Goal: Information Seeking & Learning: Learn about a topic

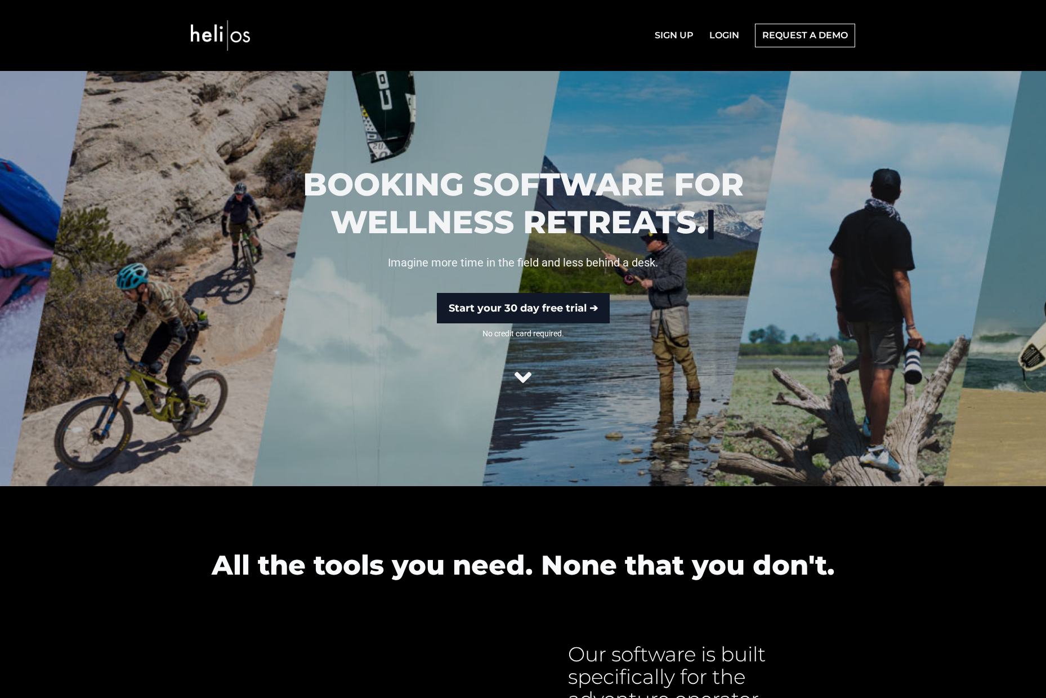
click at [521, 377] on icon at bounding box center [523, 377] width 17 height 27
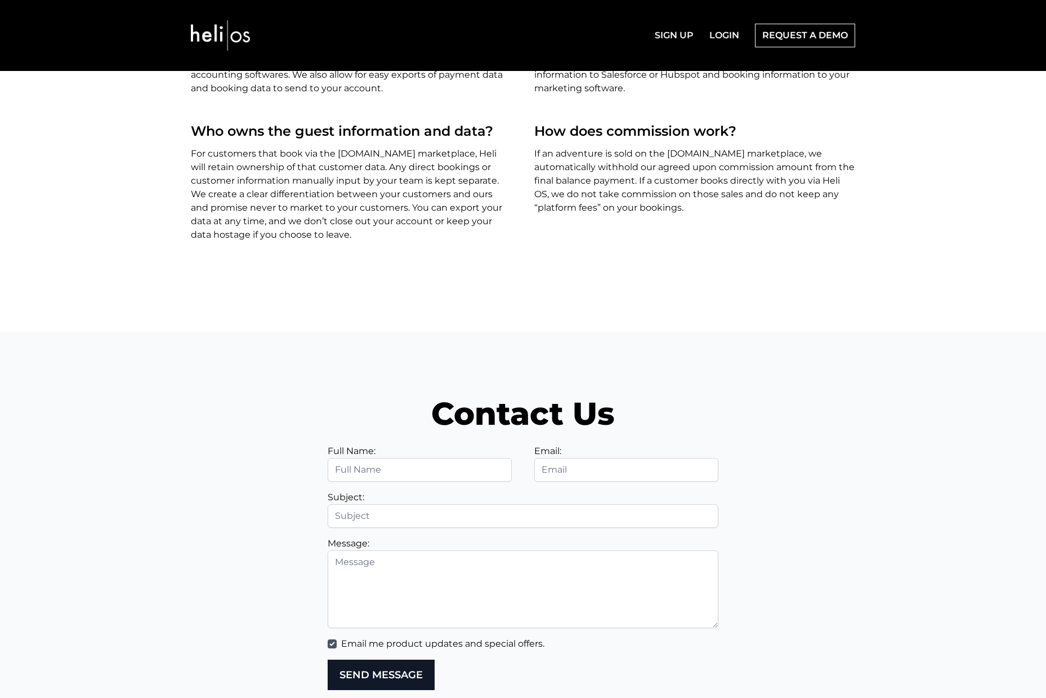
scroll to position [3736, 0]
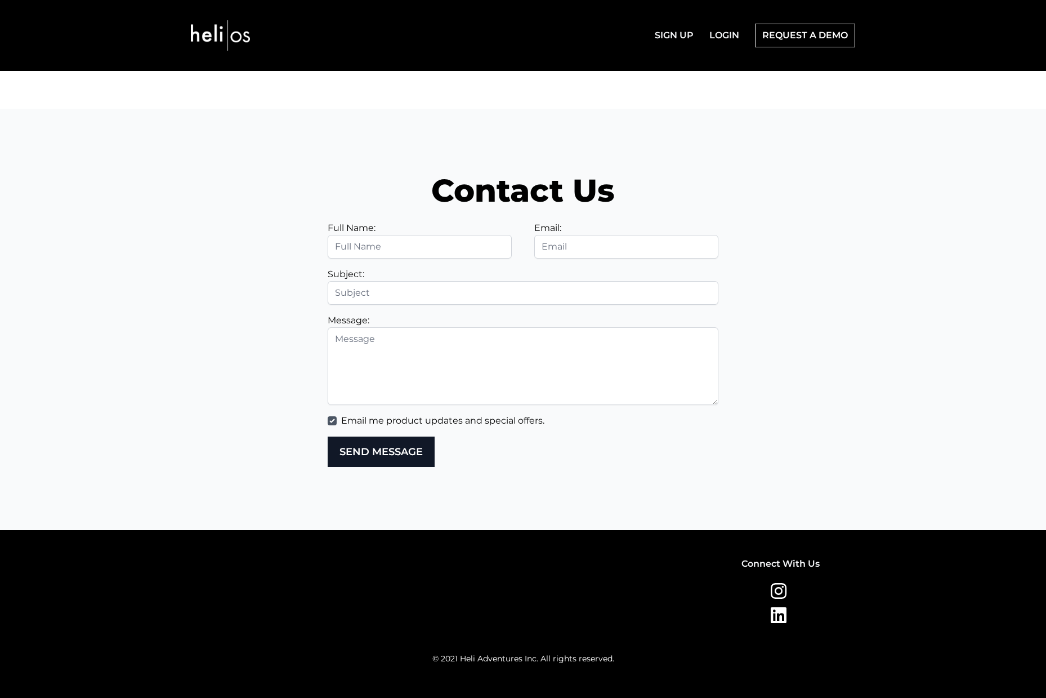
drag, startPoint x: 226, startPoint y: 192, endPoint x: 199, endPoint y: 90, distance: 106.1
click at [226, 187] on h2 "Contact Us" at bounding box center [523, 191] width 687 height 38
click at [211, 47] on img at bounding box center [220, 35] width 59 height 57
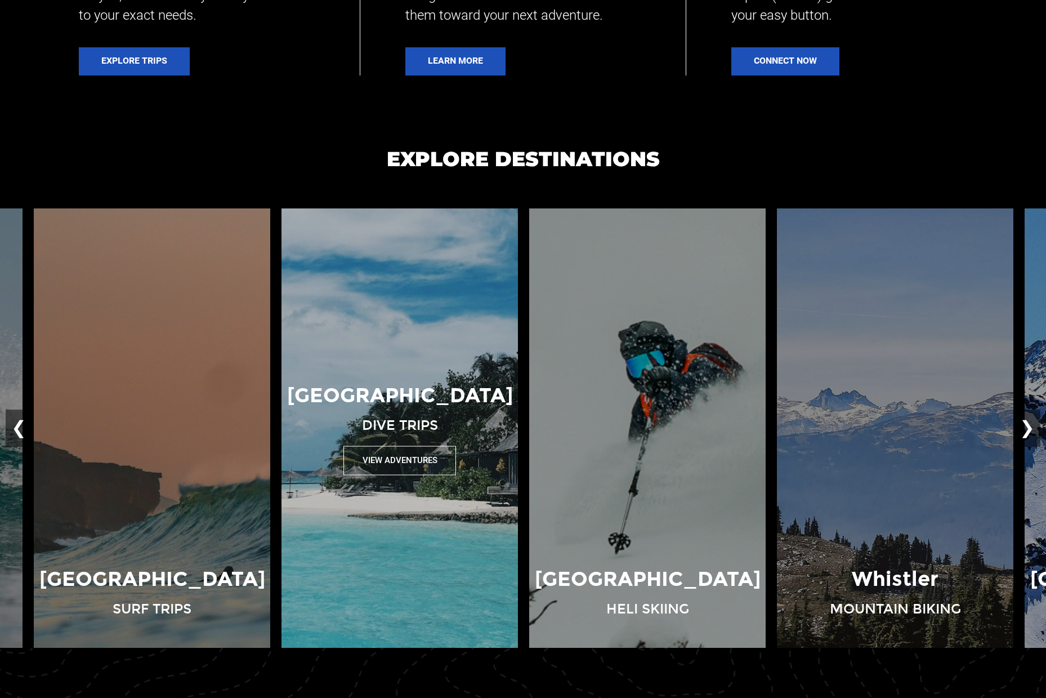
scroll to position [1041, 0]
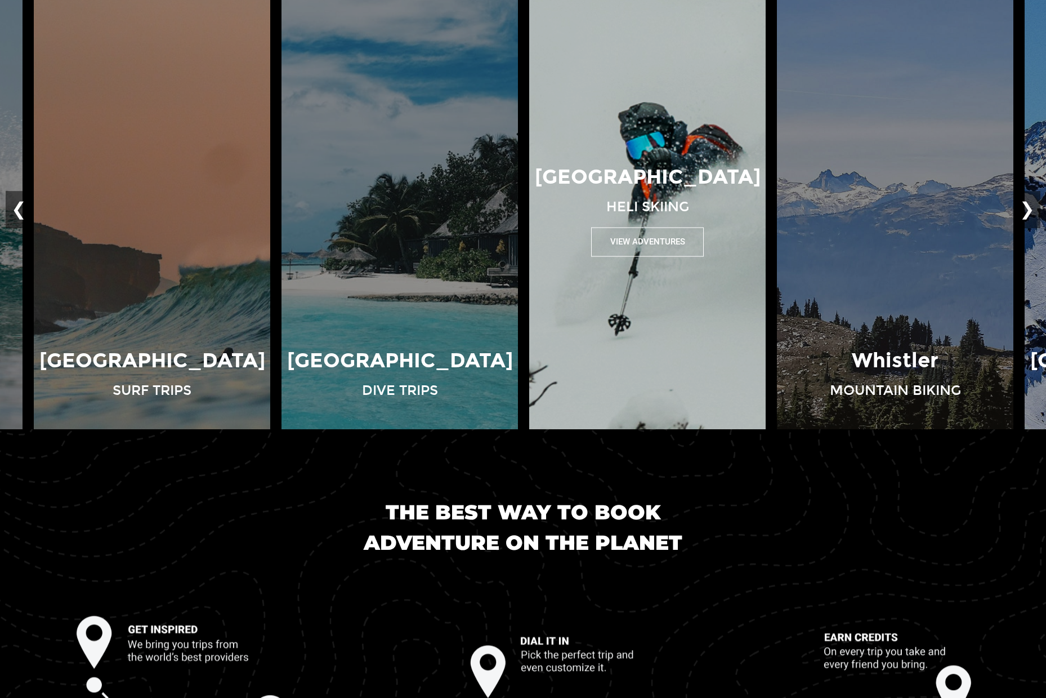
click at [568, 378] on img at bounding box center [648, 209] width 248 height 439
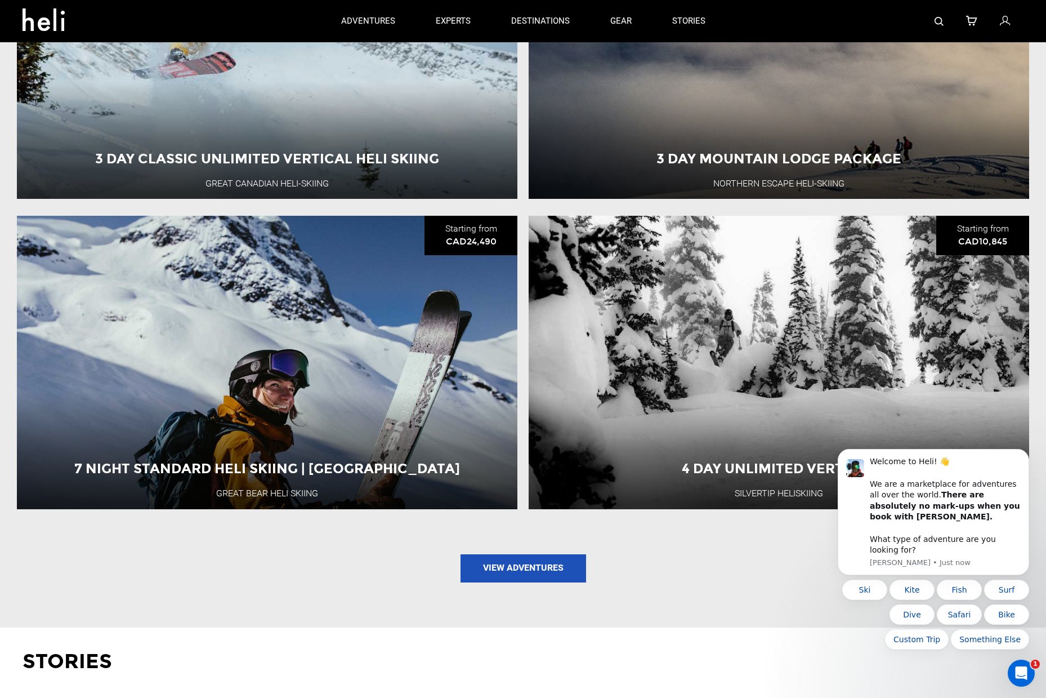
scroll to position [1135, 0]
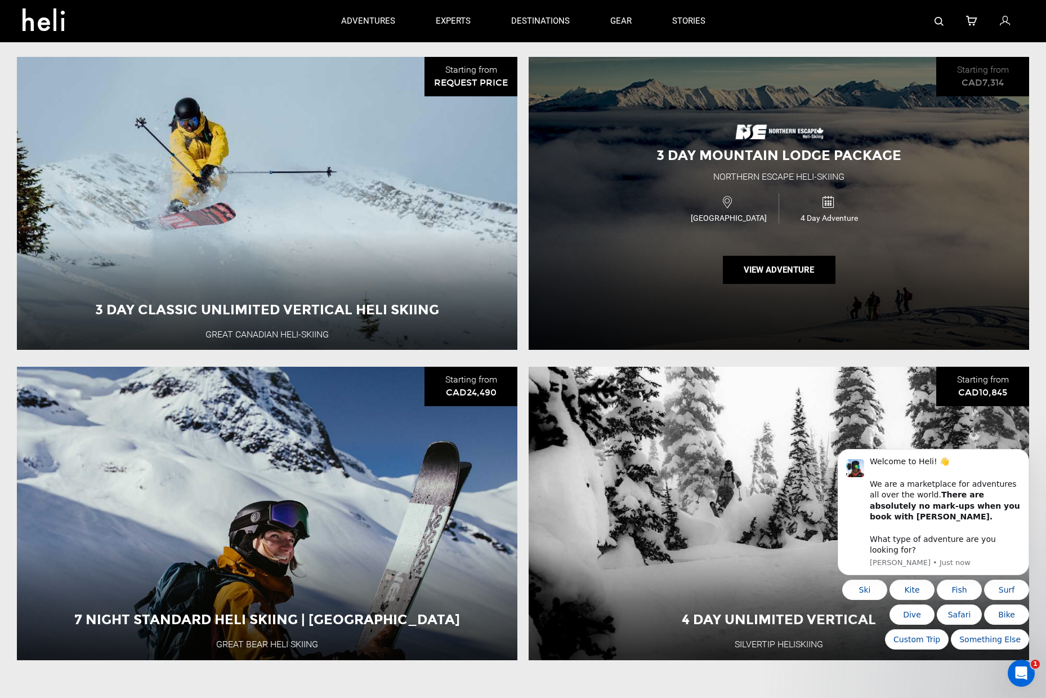
click at [642, 306] on div "3 Day Mountain Lodge Package Northern Escape Heli-Skiing Canada 4 Day Adventure…" at bounding box center [779, 203] width 501 height 293
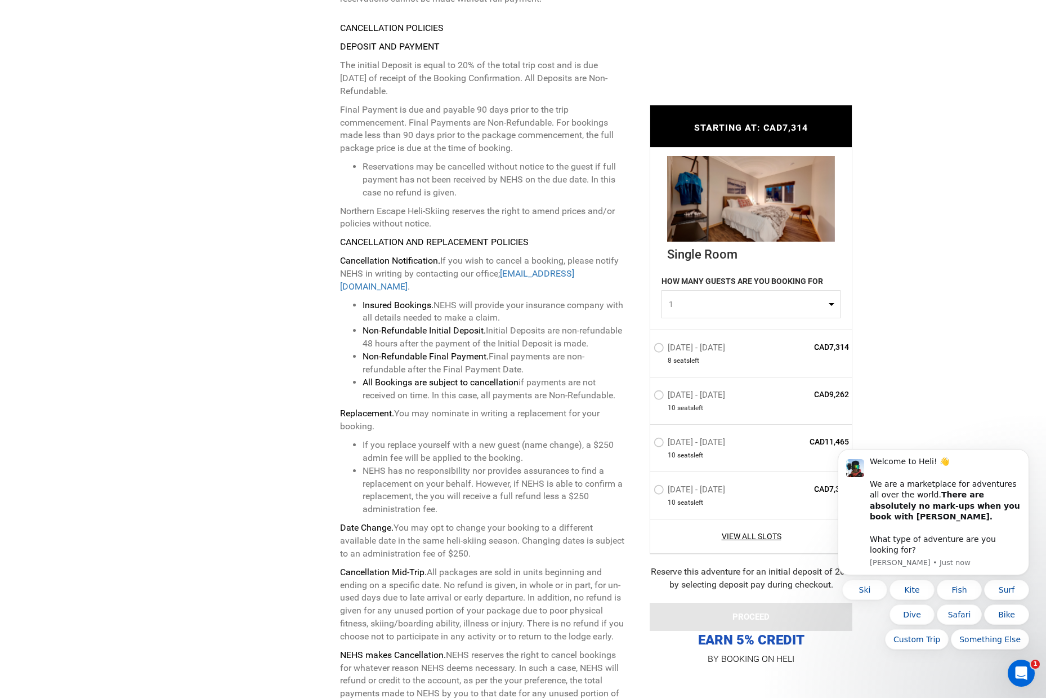
scroll to position [3721, 0]
click at [713, 344] on label "Jan 2 - Jan 5, 2026" at bounding box center [691, 349] width 74 height 14
click at [646, 344] on input "Jan 2 - Jan 5, 2026" at bounding box center [646, 352] width 0 height 24
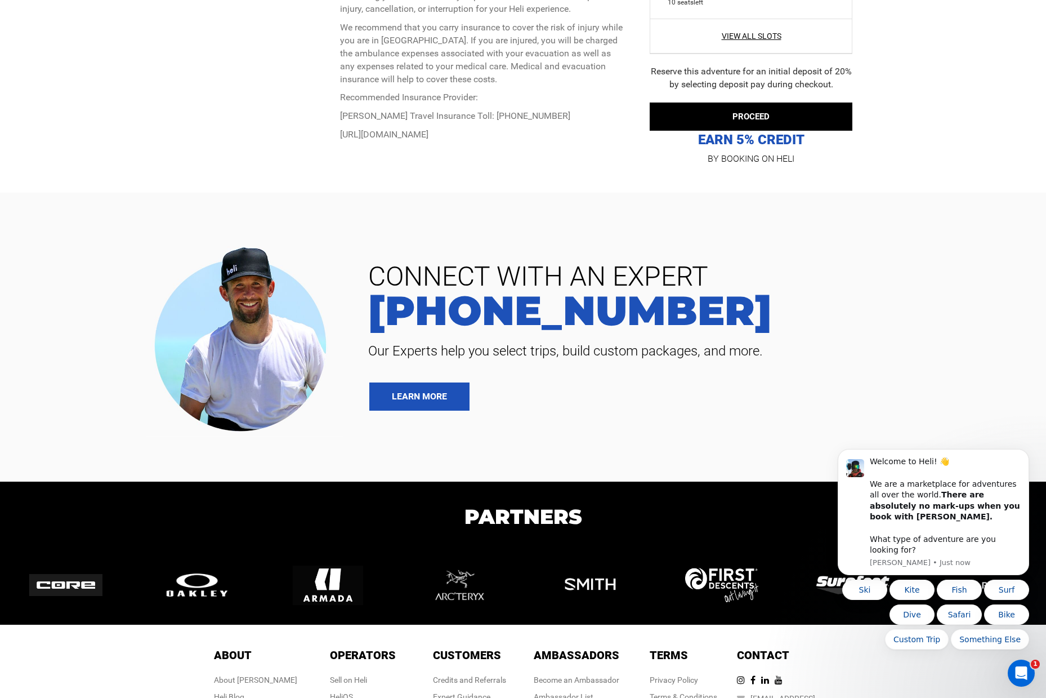
scroll to position [4948, 0]
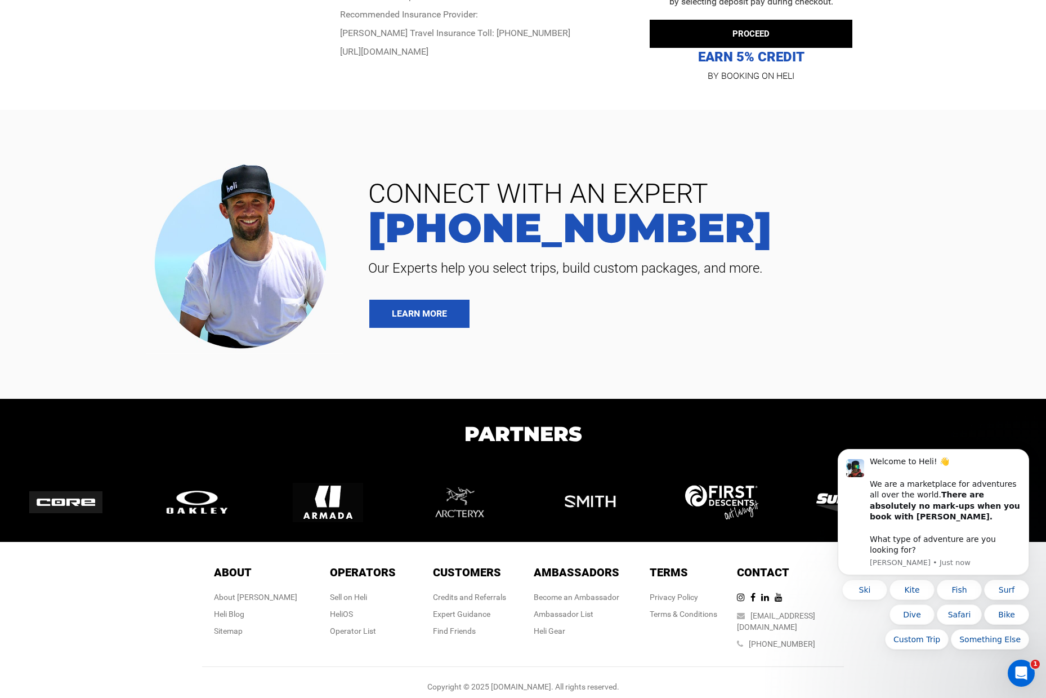
click at [348, 204] on div at bounding box center [179, 254] width 343 height 199
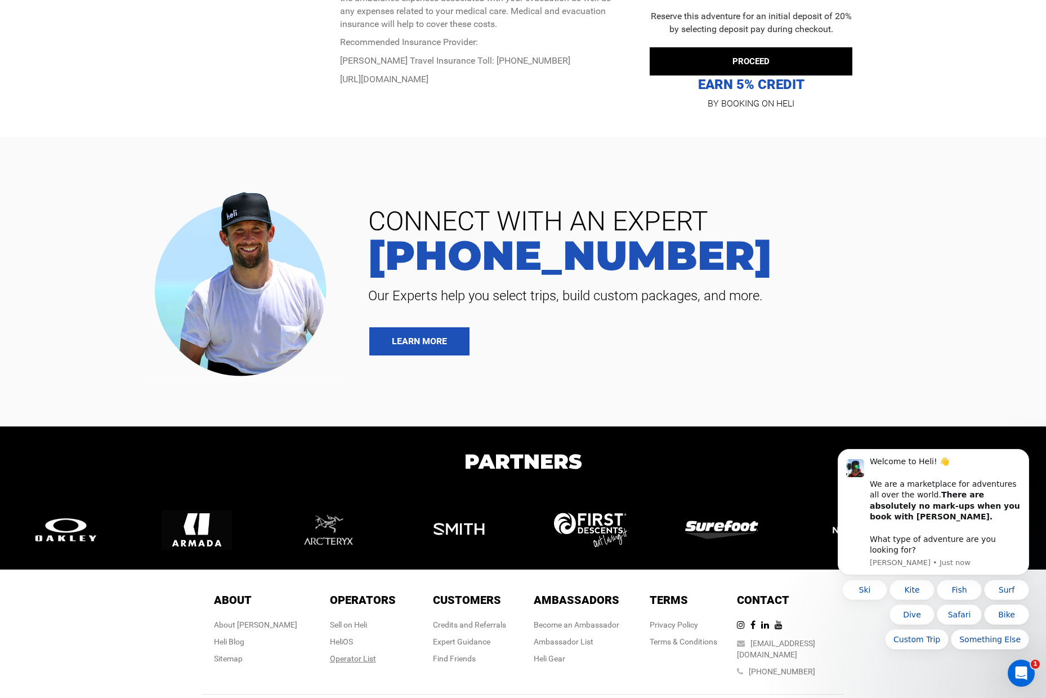
scroll to position [4921, 0]
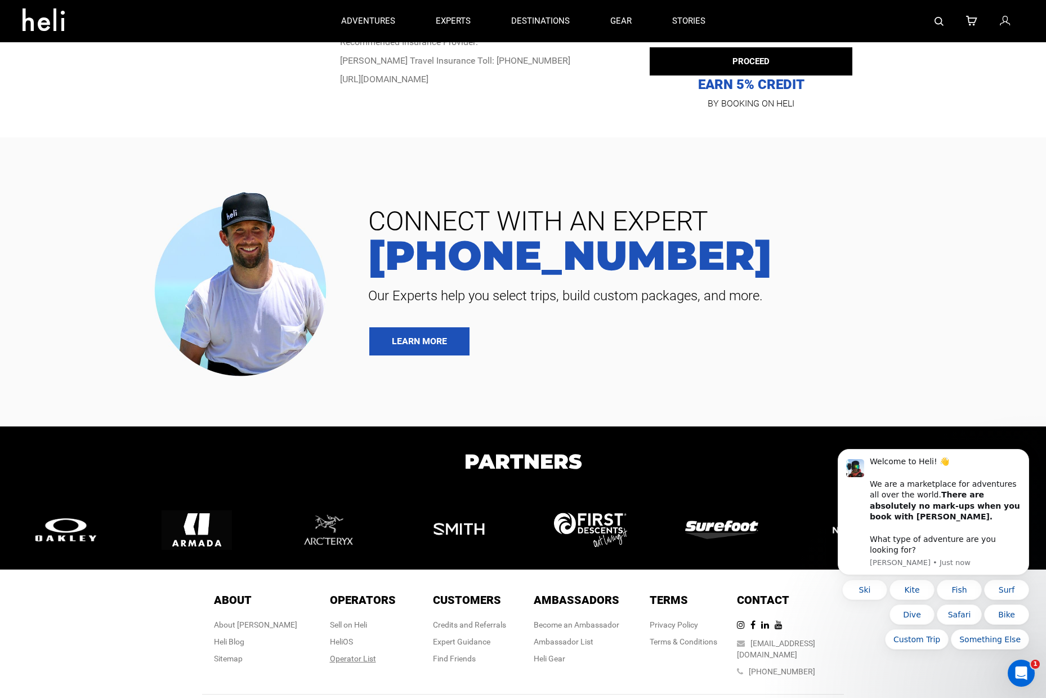
click at [346, 655] on div "Operator List" at bounding box center [363, 658] width 66 height 11
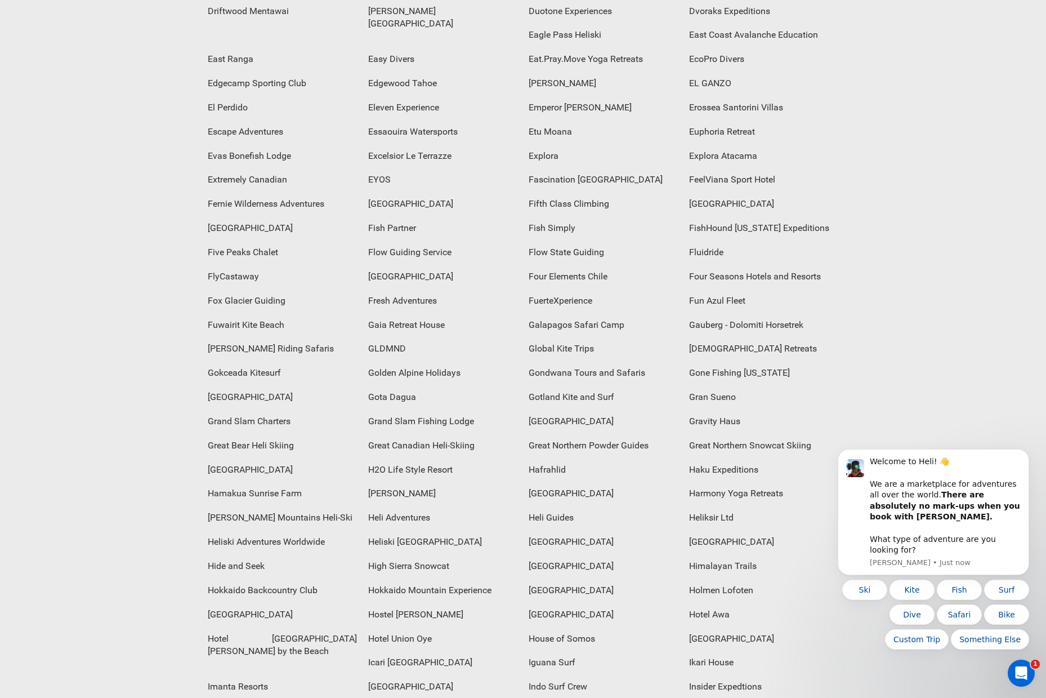
scroll to position [2505, 0]
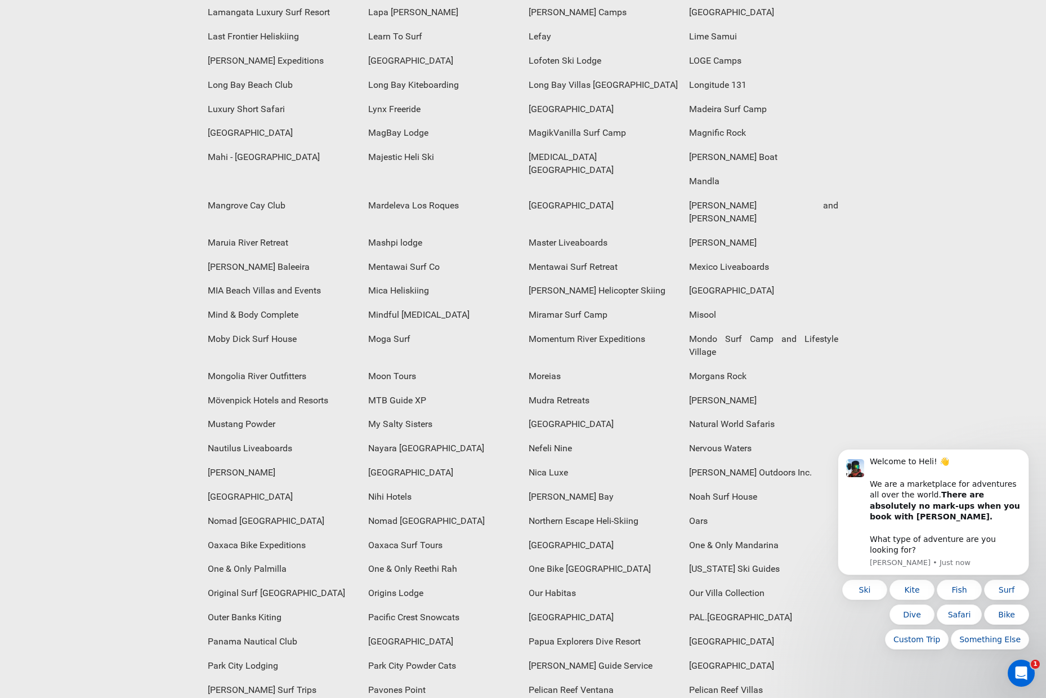
click at [523, 509] on div "Northern Escape Heli-Skiing" at bounding box center [603, 521] width 160 height 24
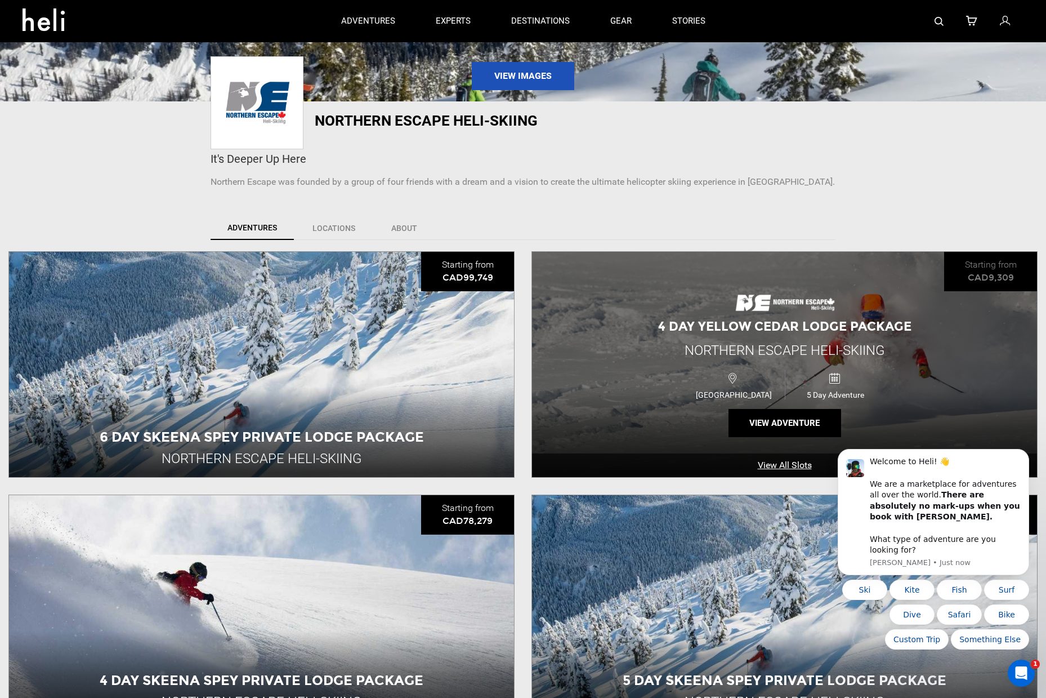
scroll to position [143, 0]
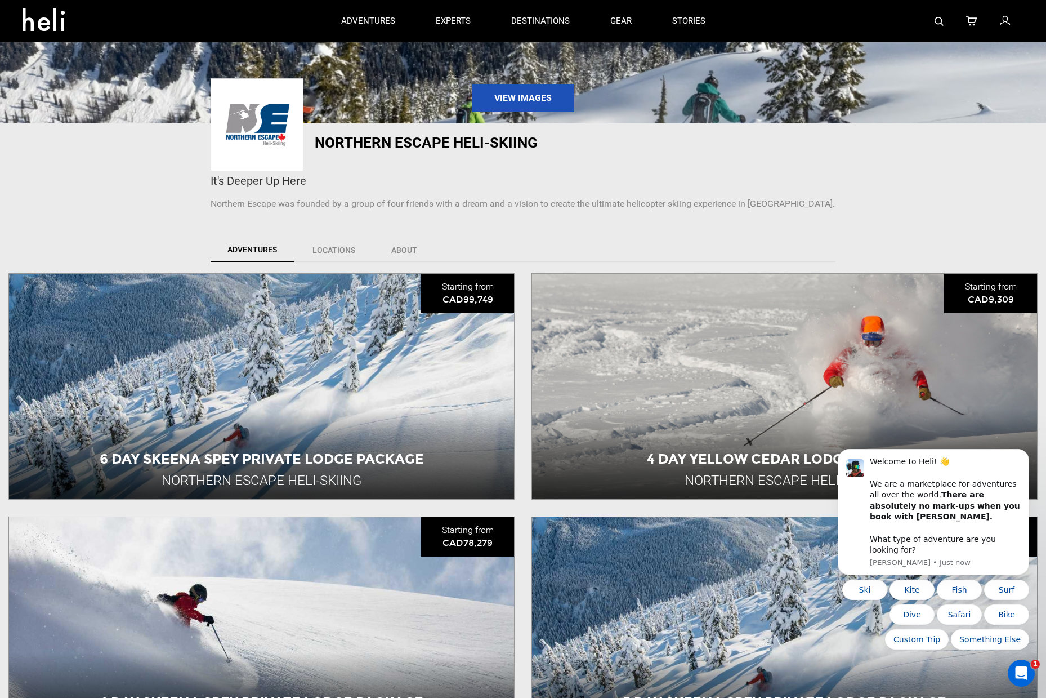
click at [559, 210] on p "Northern Escape was founded by a group of four friends with a dream and a visio…" at bounding box center [523, 204] width 625 height 13
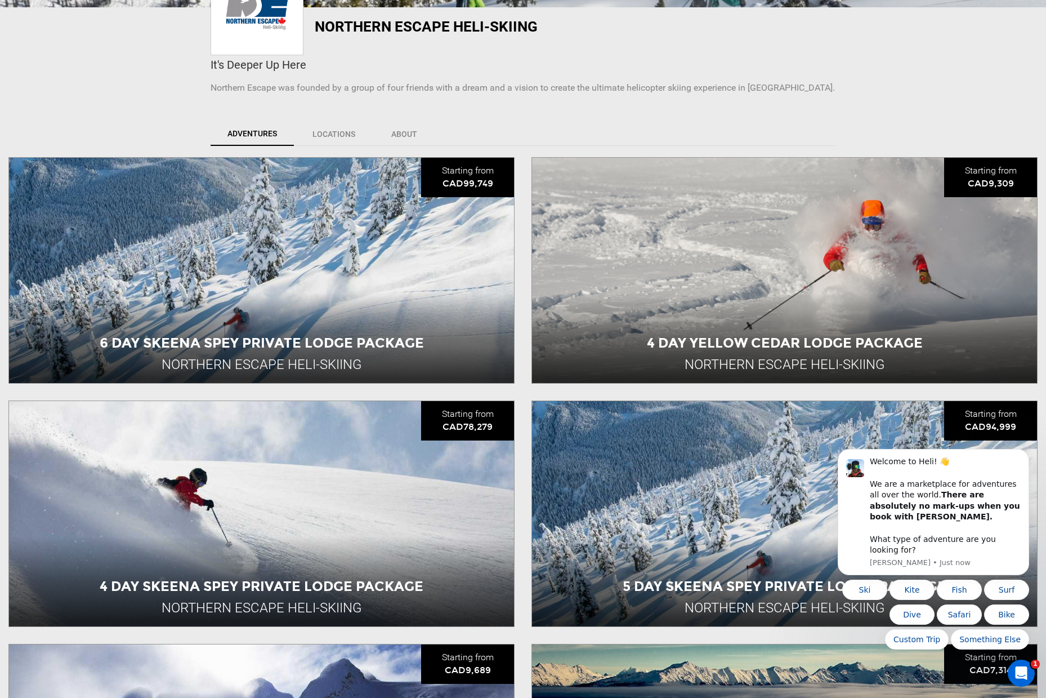
scroll to position [121, 0]
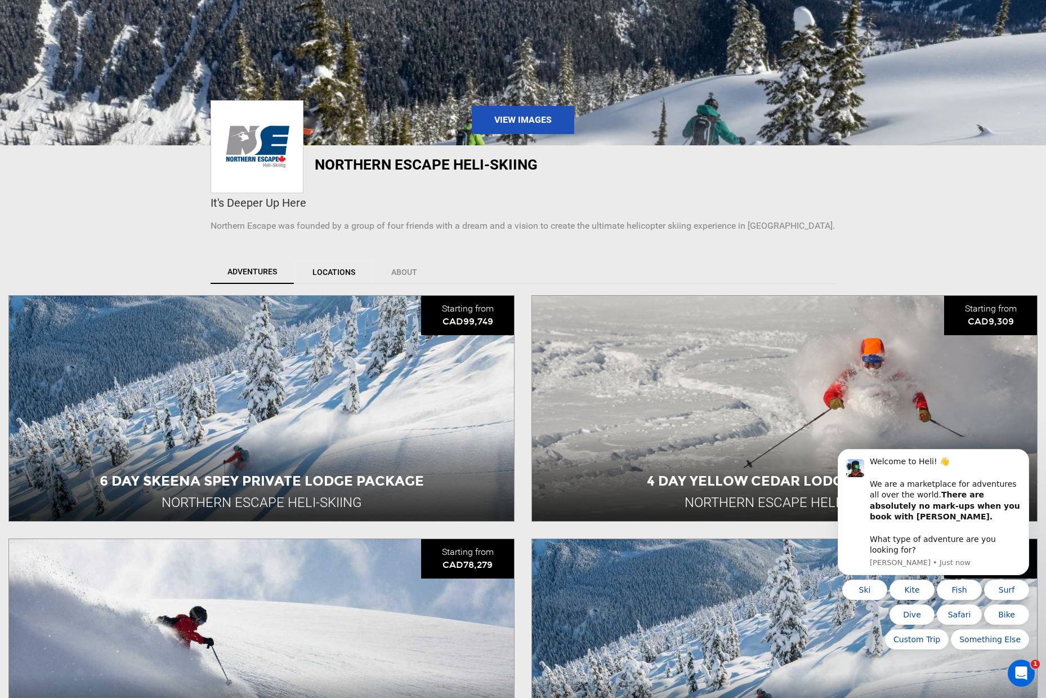
click at [331, 269] on link "Locations" at bounding box center [334, 272] width 78 height 24
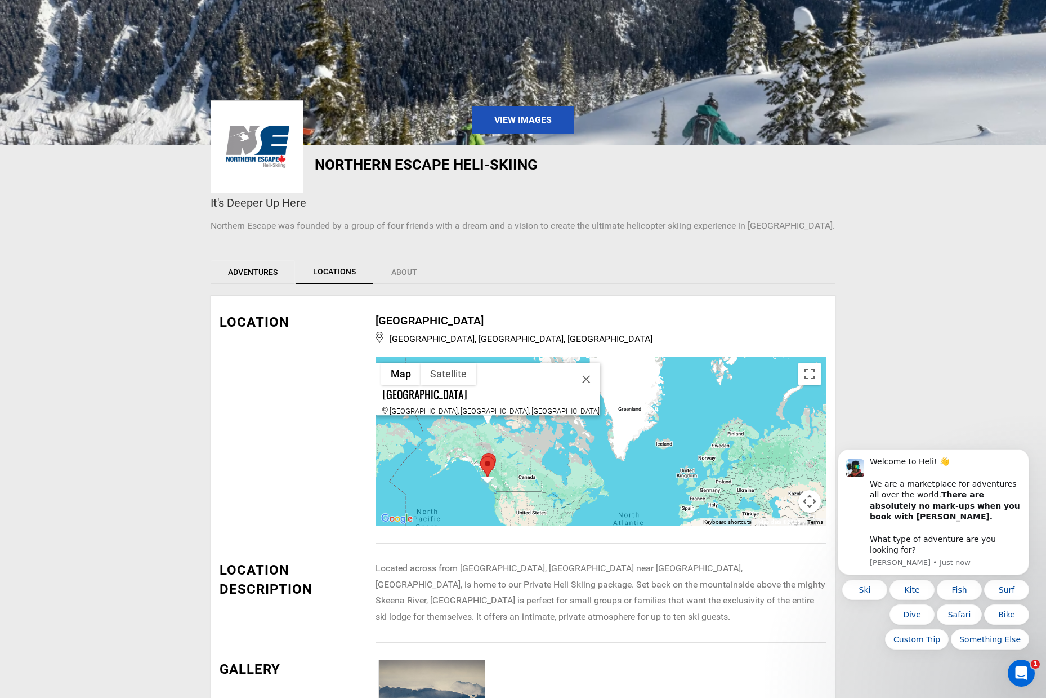
click at [279, 275] on link "Adventures" at bounding box center [253, 272] width 84 height 24
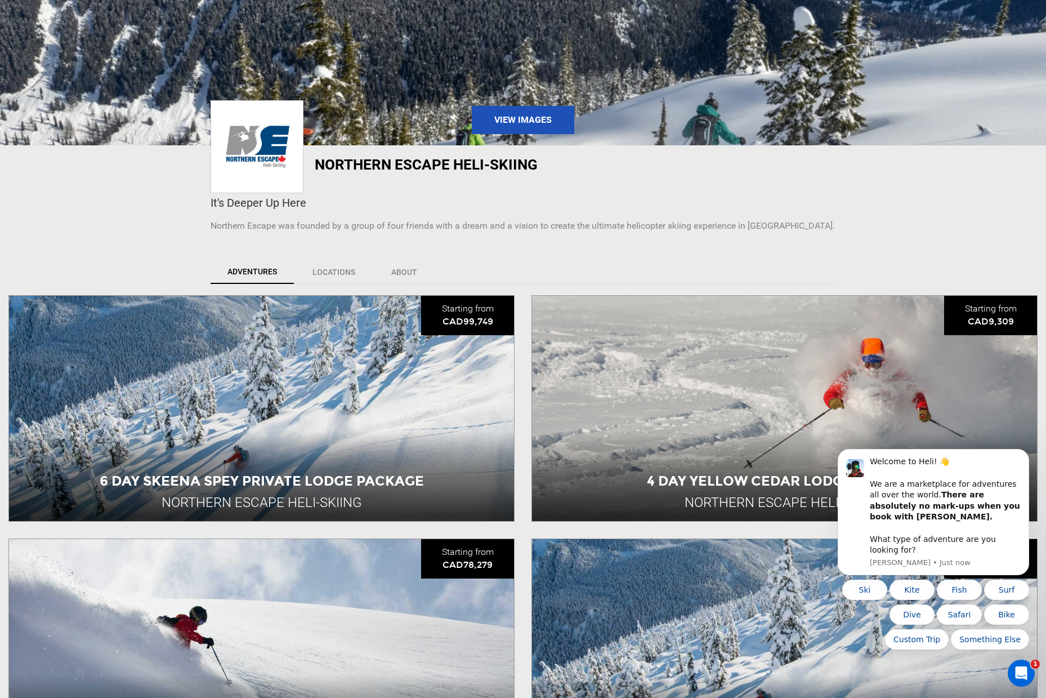
click at [536, 263] on ul "Adventures Locations About" at bounding box center [523, 272] width 625 height 24
click at [535, 112] on link "View Images" at bounding box center [523, 120] width 102 height 28
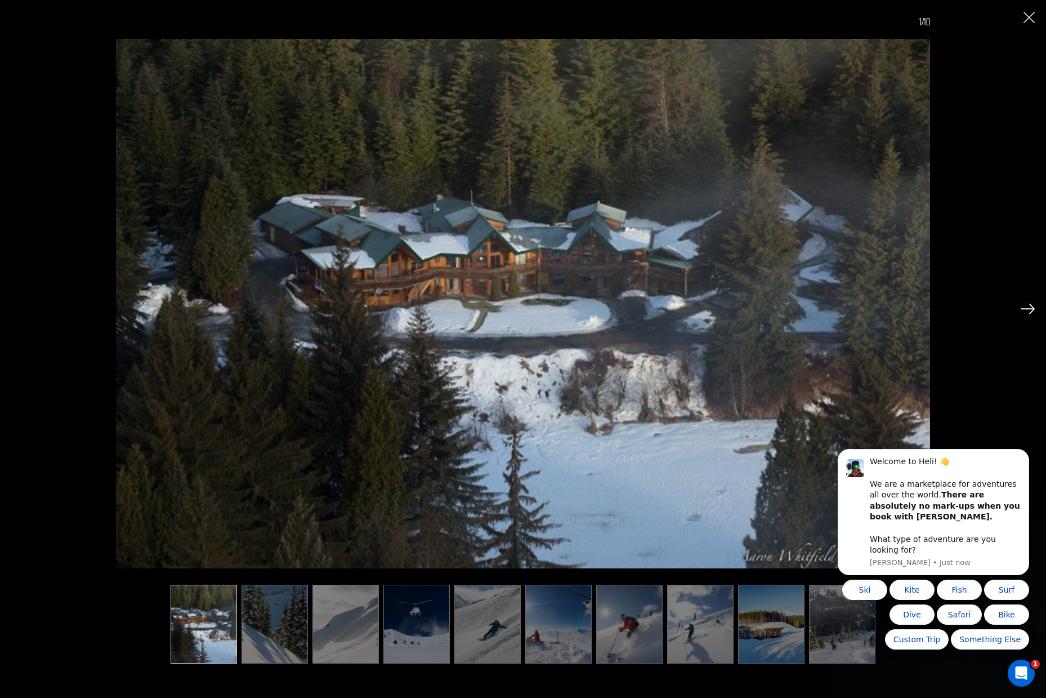
click at [1030, 307] on img at bounding box center [1028, 308] width 14 height 10
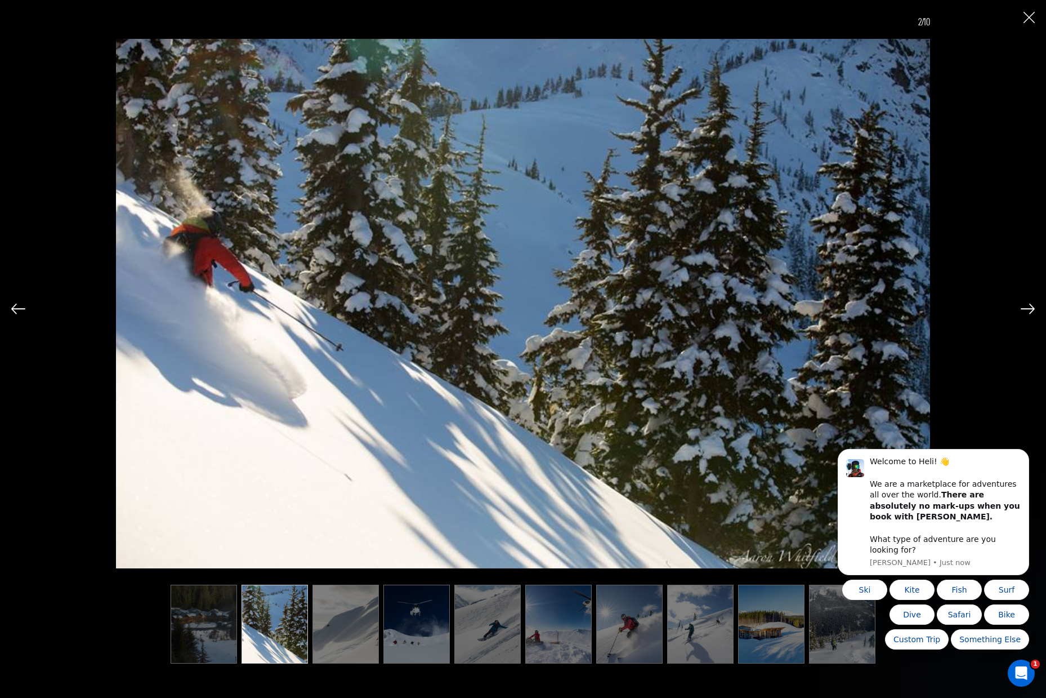
click at [1030, 307] on img at bounding box center [1028, 308] width 14 height 10
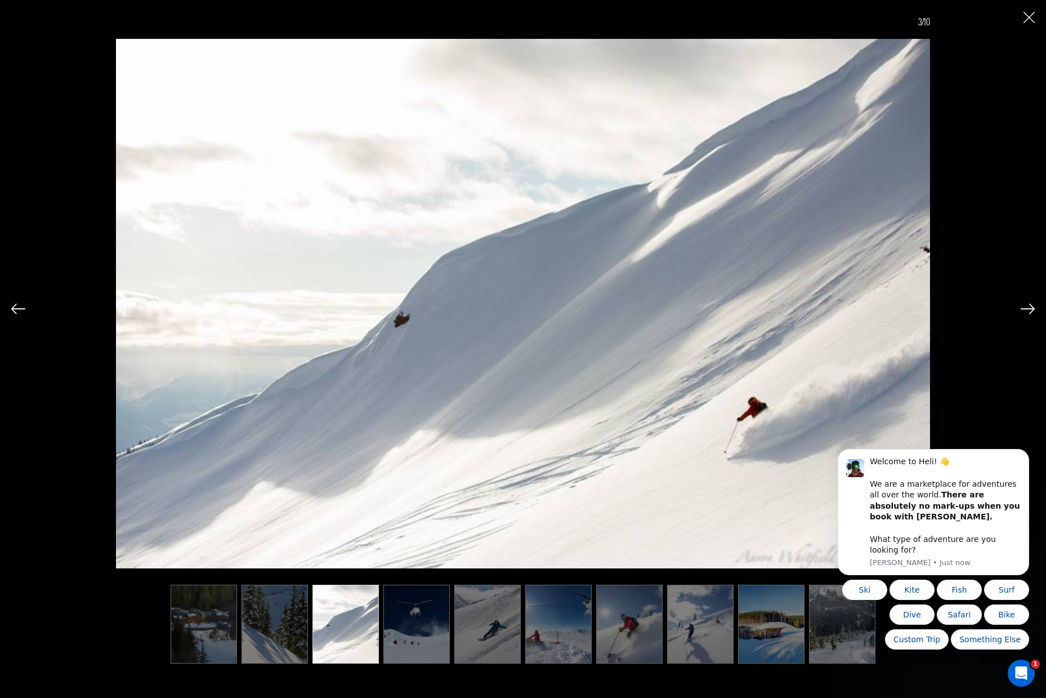
click at [1030, 307] on img at bounding box center [1028, 308] width 14 height 10
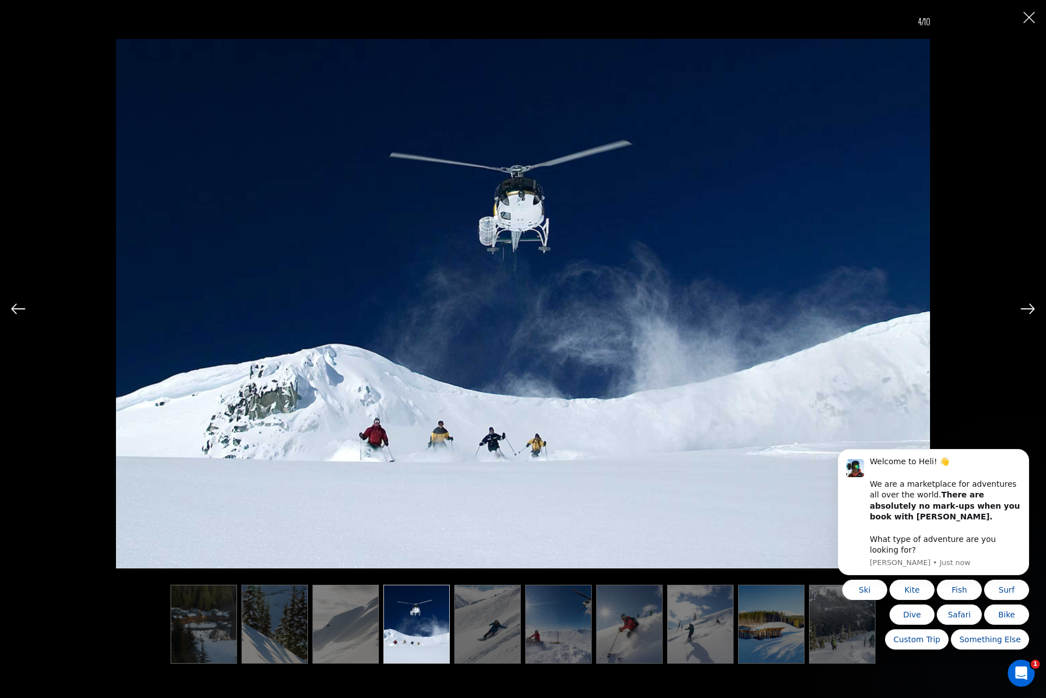
click at [1030, 307] on img at bounding box center [1028, 308] width 14 height 10
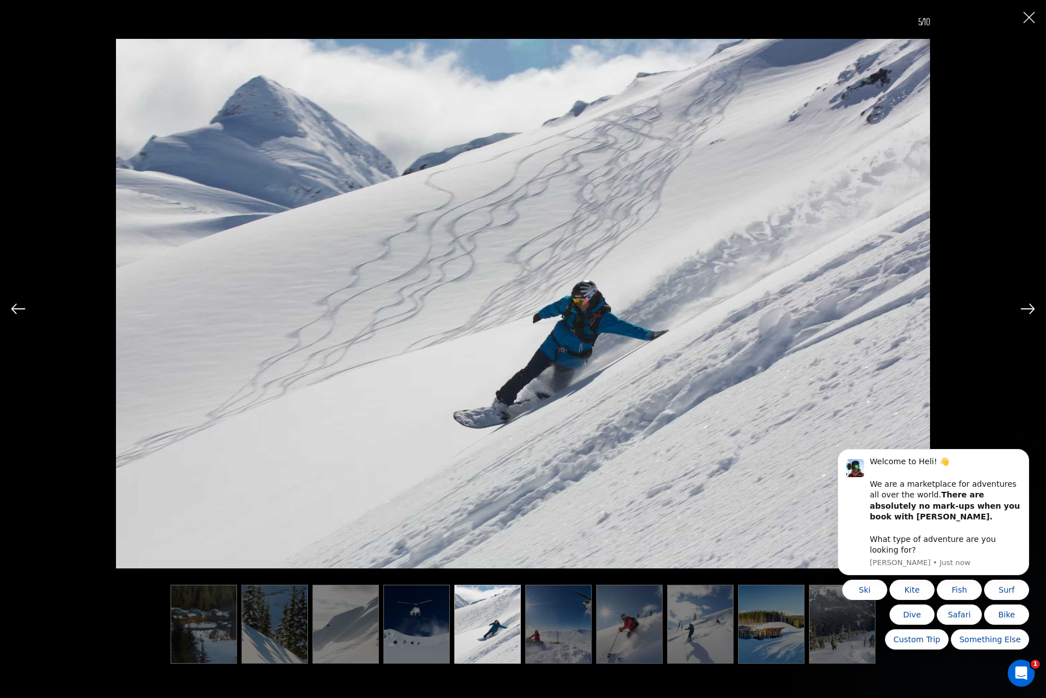
click at [1030, 307] on img at bounding box center [1028, 308] width 14 height 10
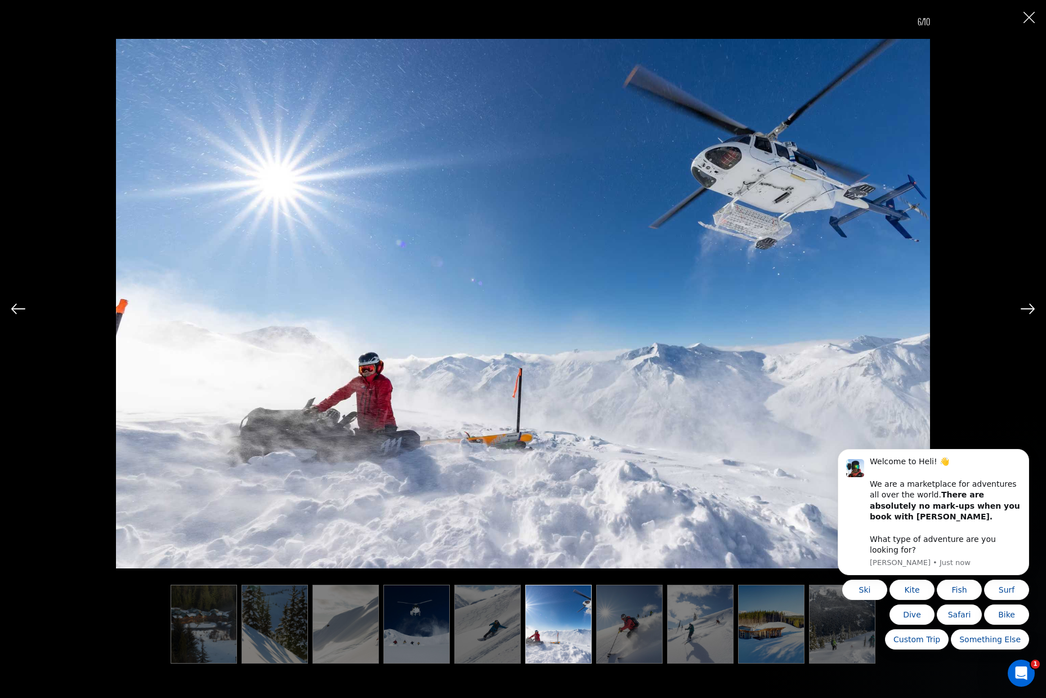
click at [1030, 307] on img at bounding box center [1028, 308] width 14 height 10
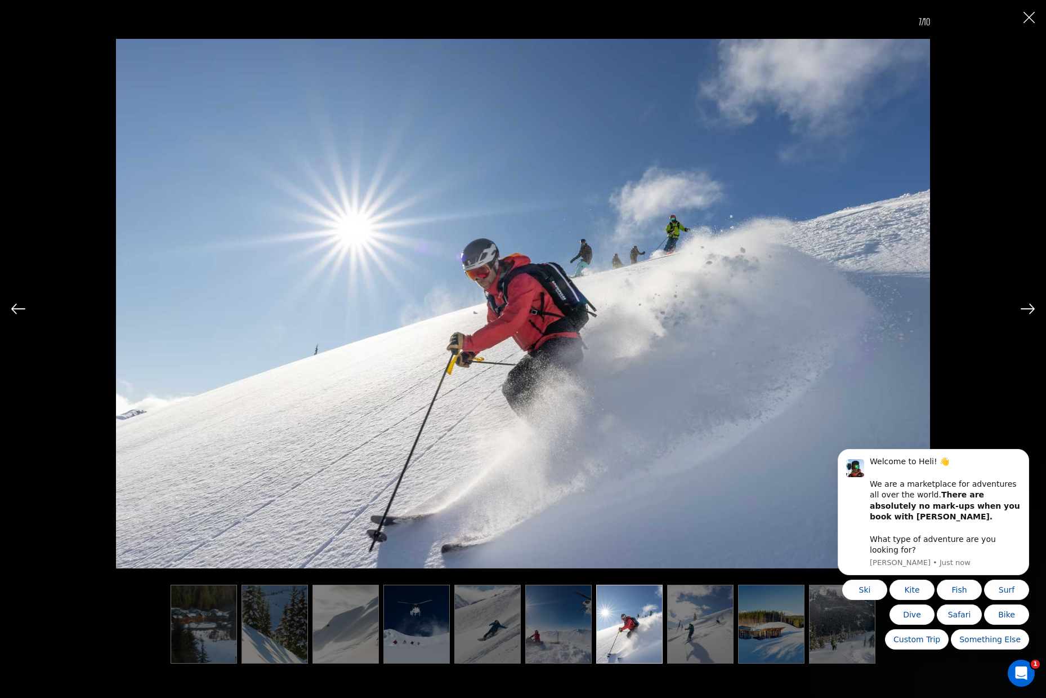
click at [1030, 307] on img at bounding box center [1028, 308] width 14 height 10
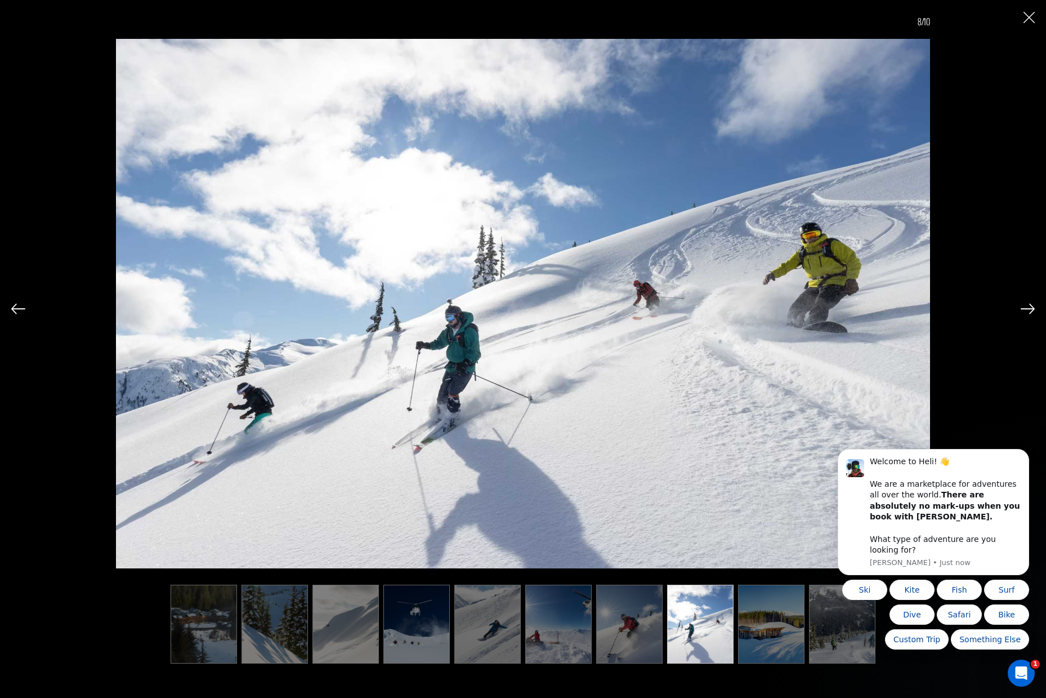
click at [1030, 307] on img at bounding box center [1028, 308] width 14 height 10
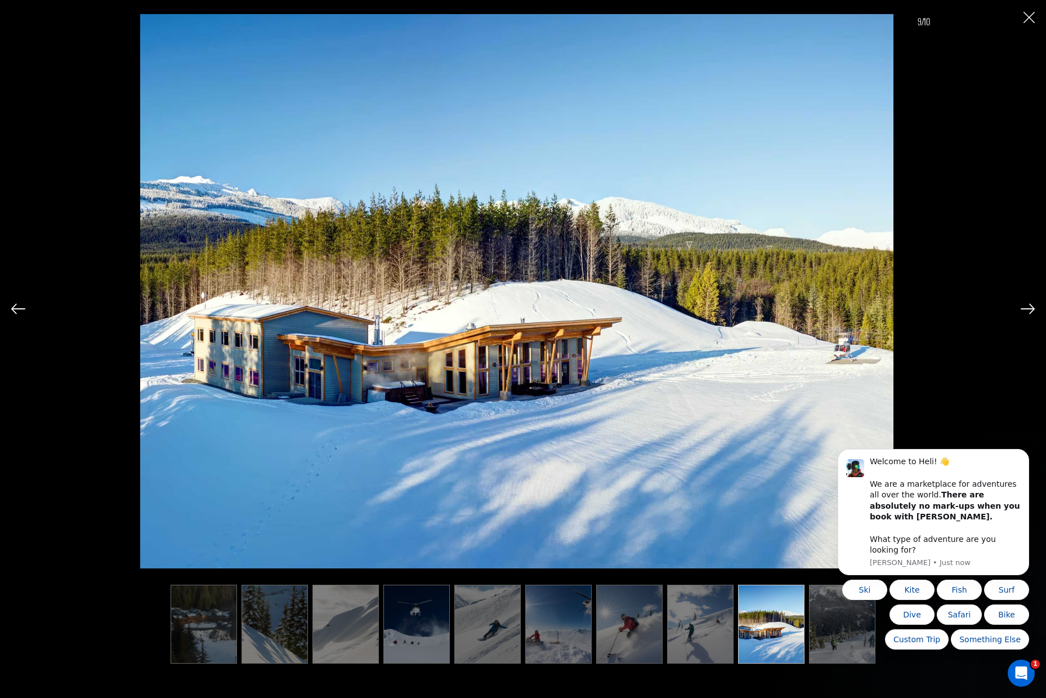
click at [1030, 307] on img at bounding box center [1028, 308] width 14 height 10
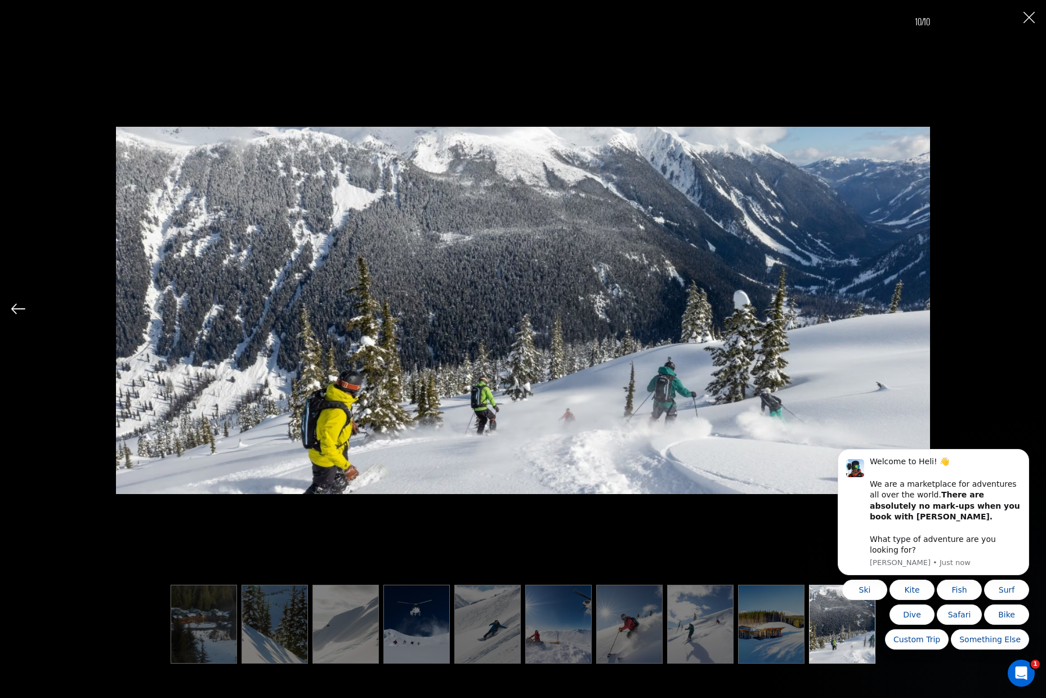
click at [1030, 307] on div "10/10" at bounding box center [523, 331] width 1024 height 663
